Goal: Task Accomplishment & Management: Use online tool/utility

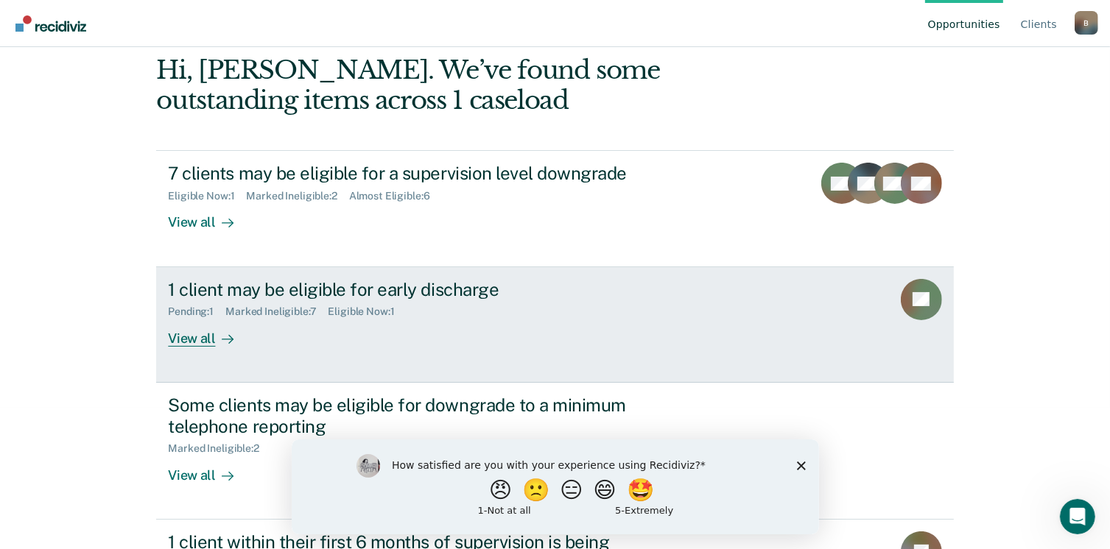
scroll to position [147, 0]
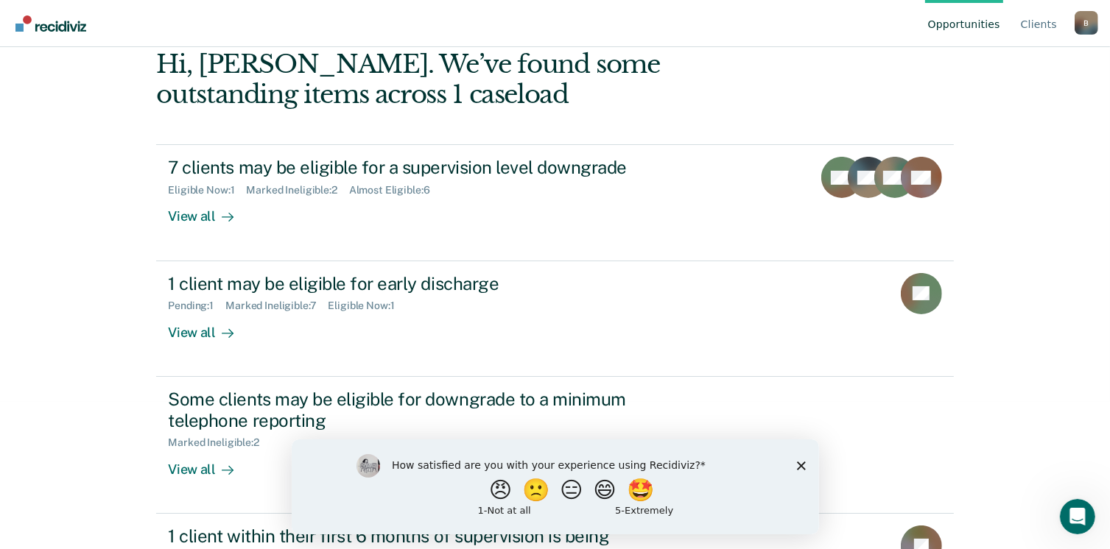
click at [798, 465] on icon "Close survey" at bounding box center [800, 465] width 9 height 9
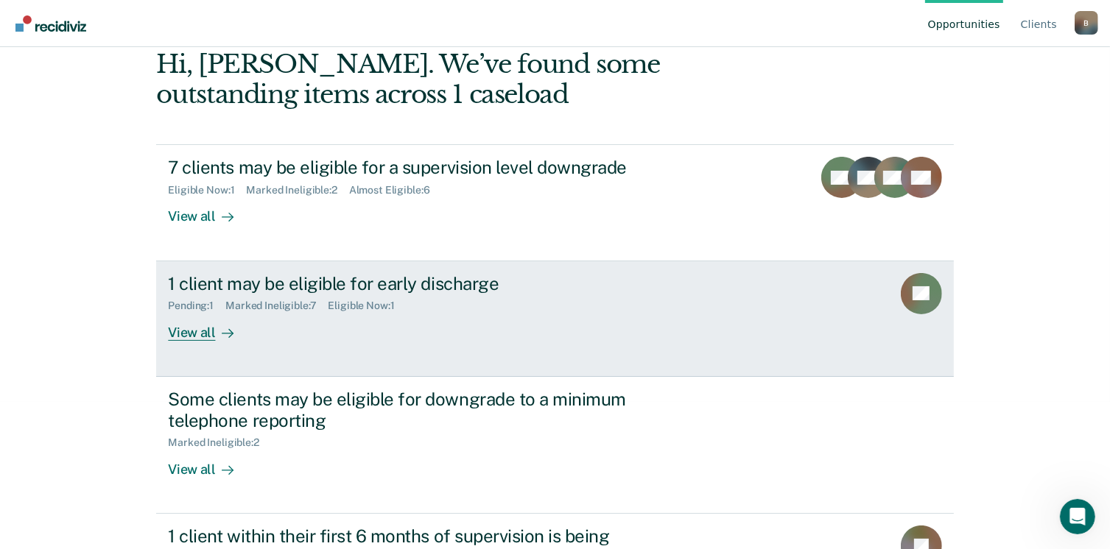
click at [191, 331] on div "View all" at bounding box center [209, 326] width 82 height 29
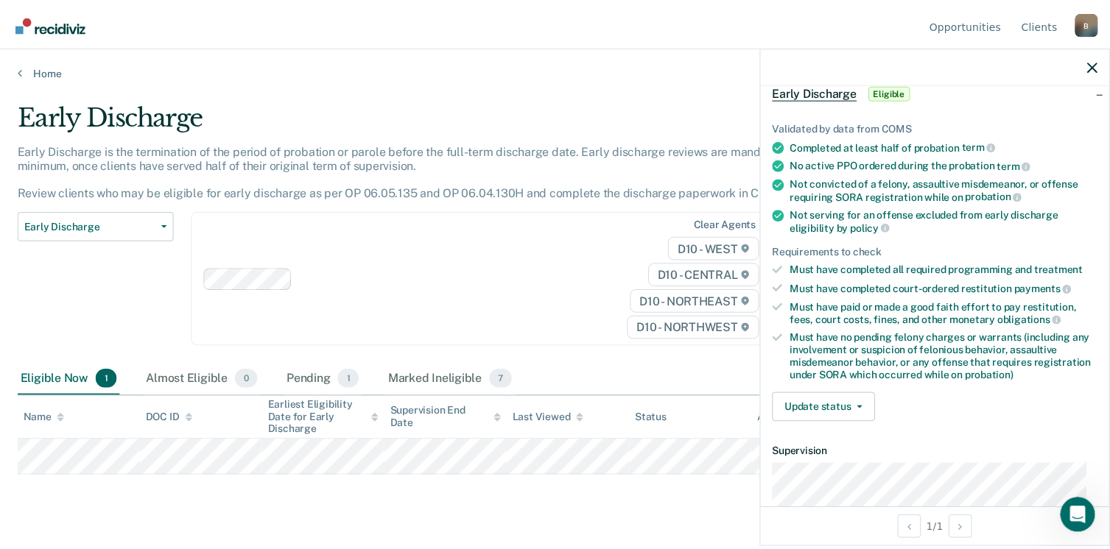
scroll to position [147, 0]
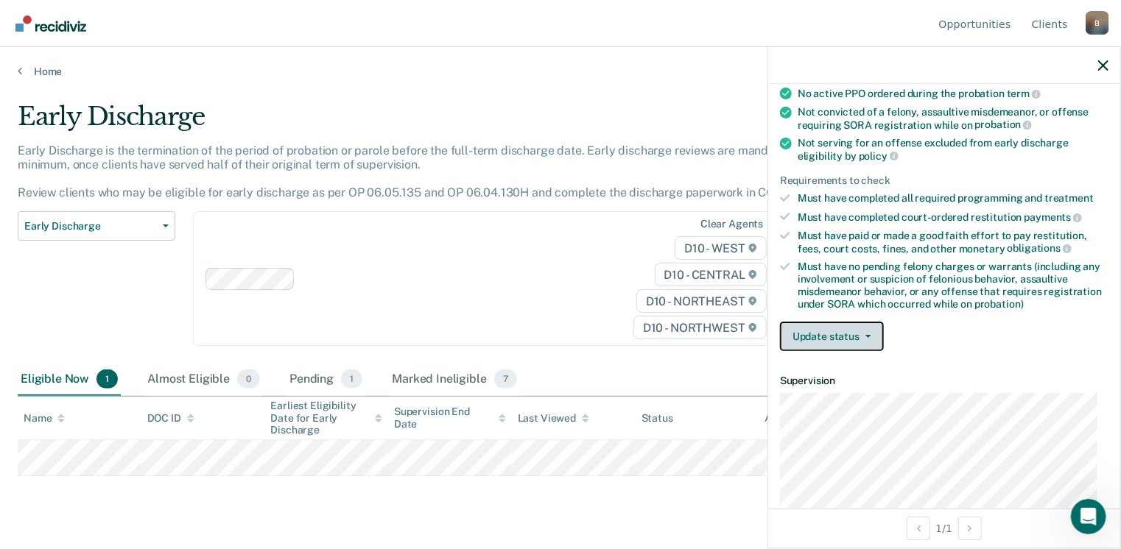
click at [857, 334] on button "Update status" at bounding box center [832, 336] width 104 height 29
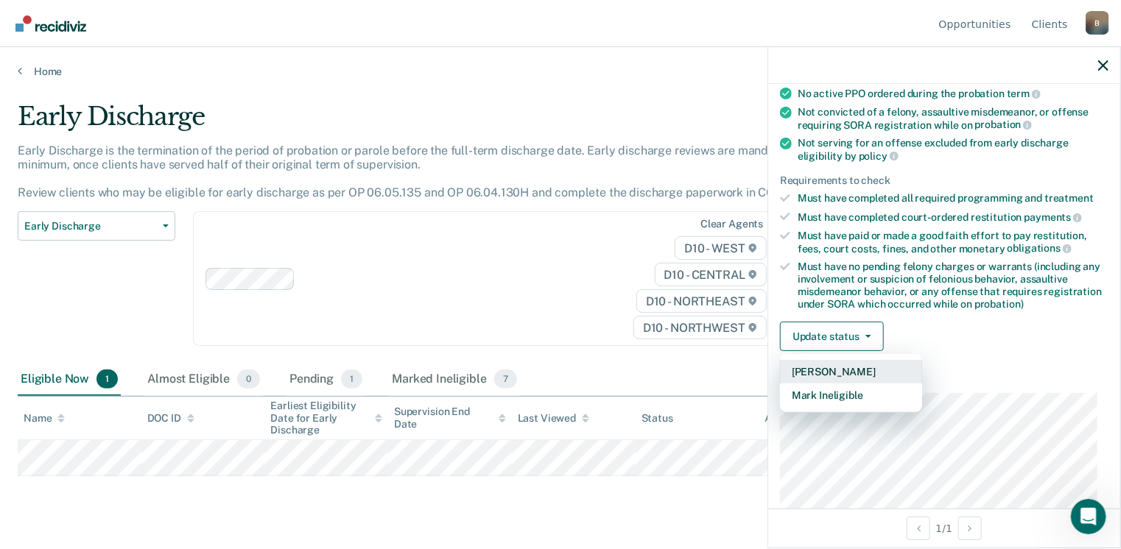
click at [852, 368] on button "[PERSON_NAME]" at bounding box center [851, 372] width 142 height 24
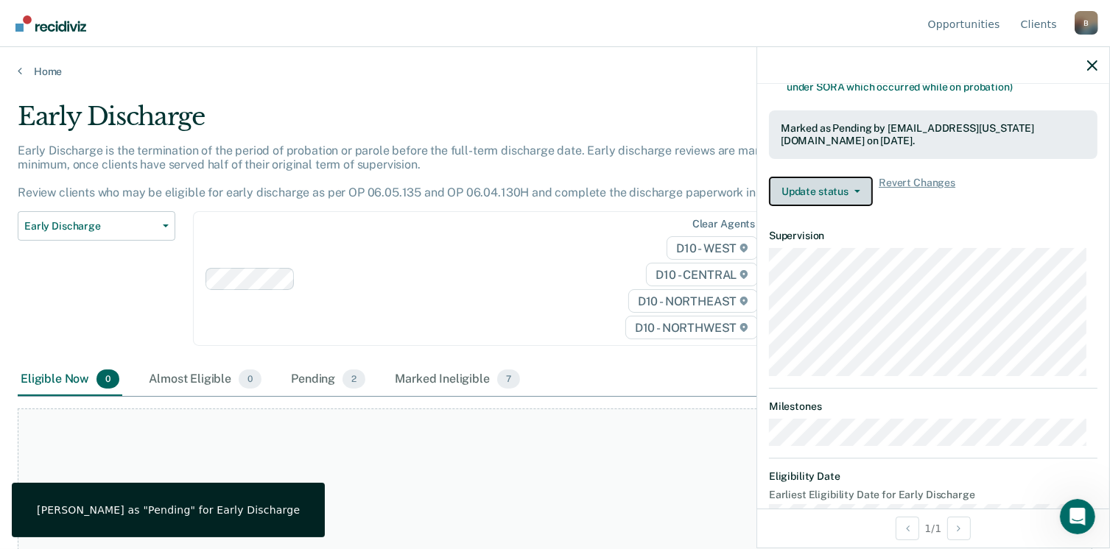
scroll to position [396, 0]
